Goal: Transaction & Acquisition: Purchase product/service

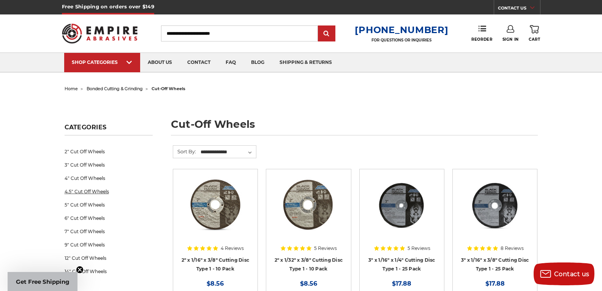
click at [89, 189] on link "4.5" Cut Off Wheels" at bounding box center [109, 191] width 88 height 13
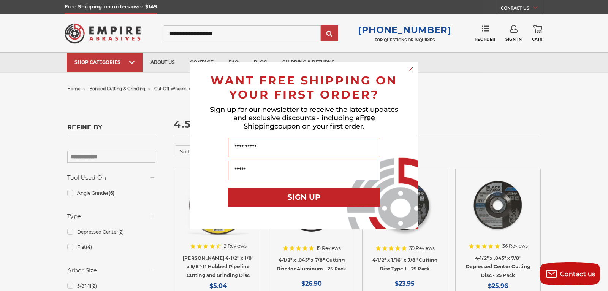
click at [410, 68] on icon "Close dialog" at bounding box center [411, 68] width 3 height 3
